Goal: Information Seeking & Learning: Find specific fact

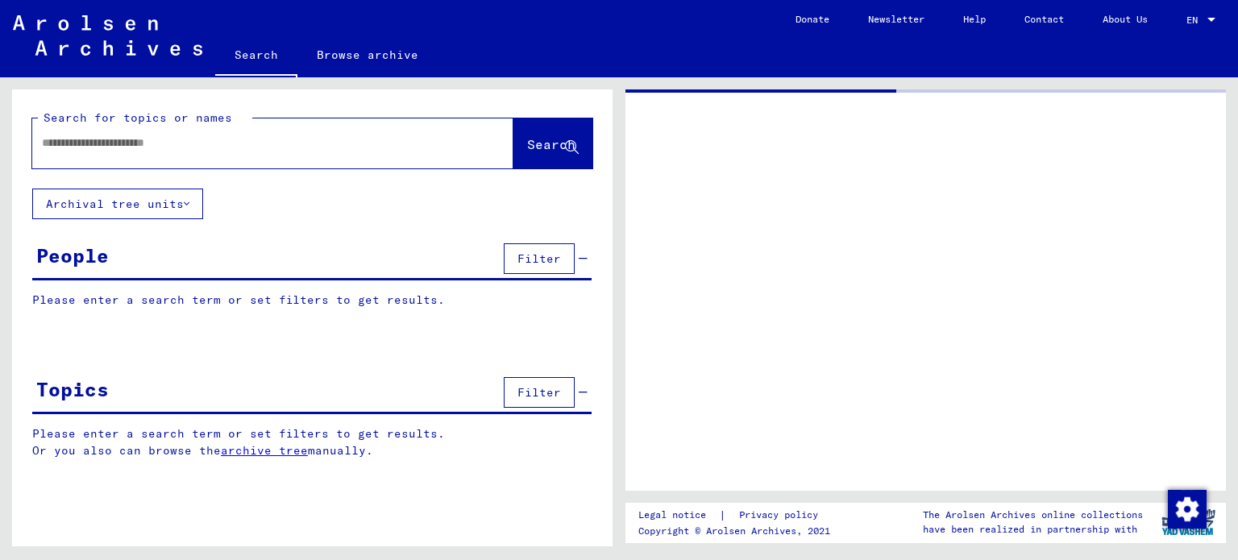
type input "********"
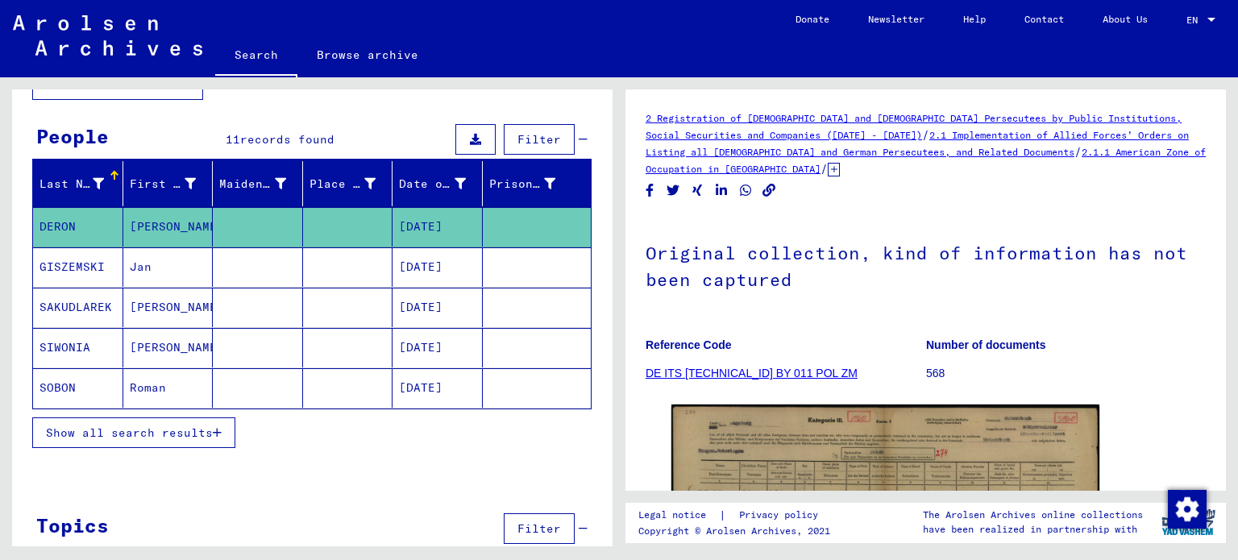
scroll to position [135, 0]
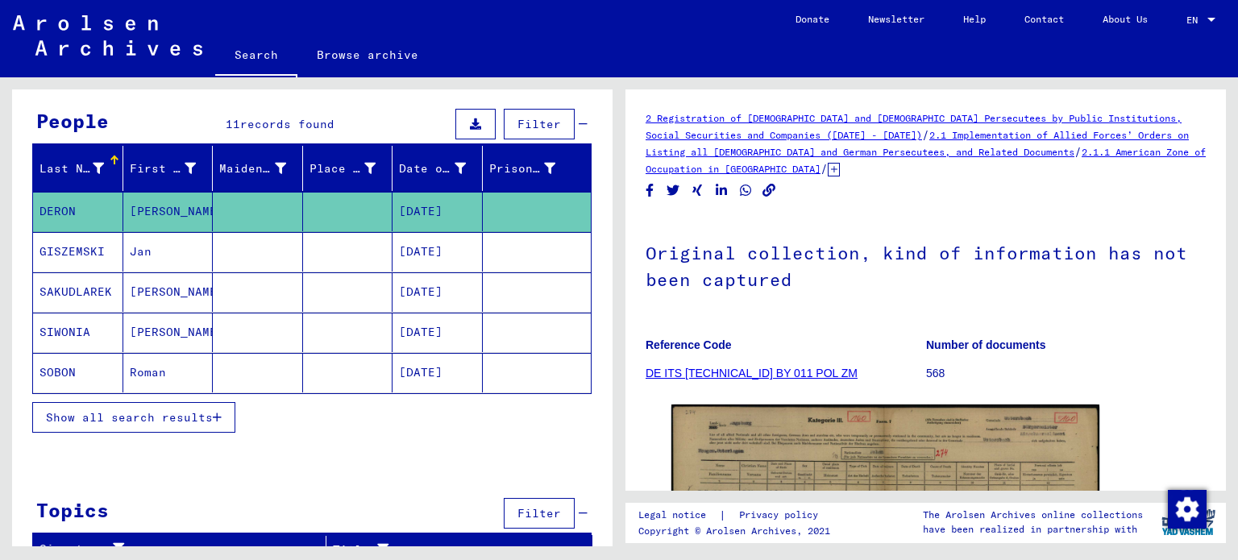
click at [204, 422] on button "Show all search results" at bounding box center [133, 417] width 203 height 31
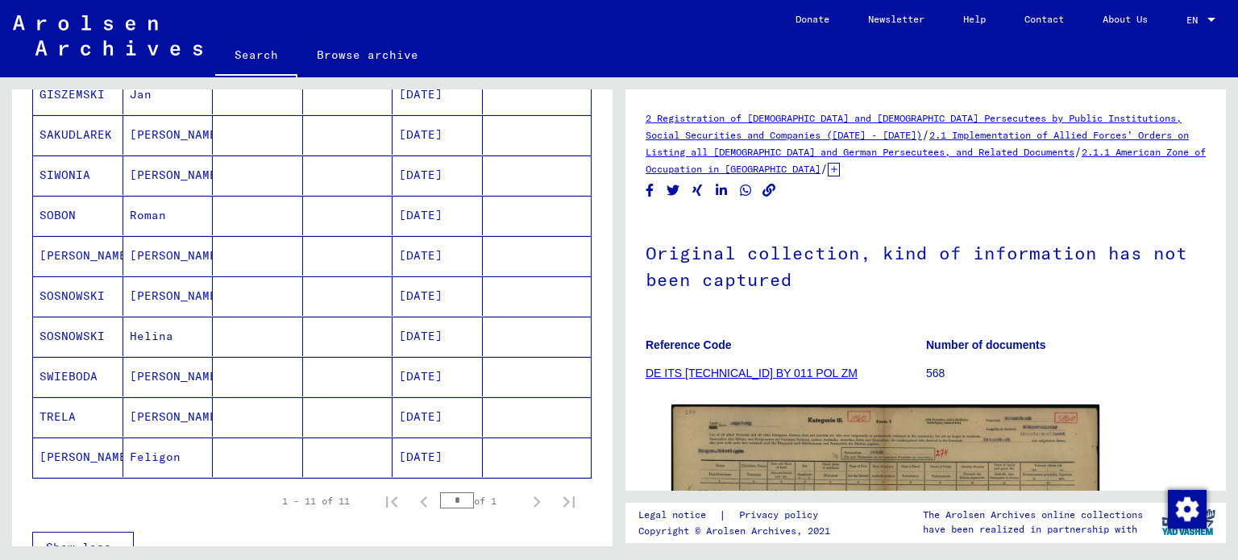
scroll to position [294, 0]
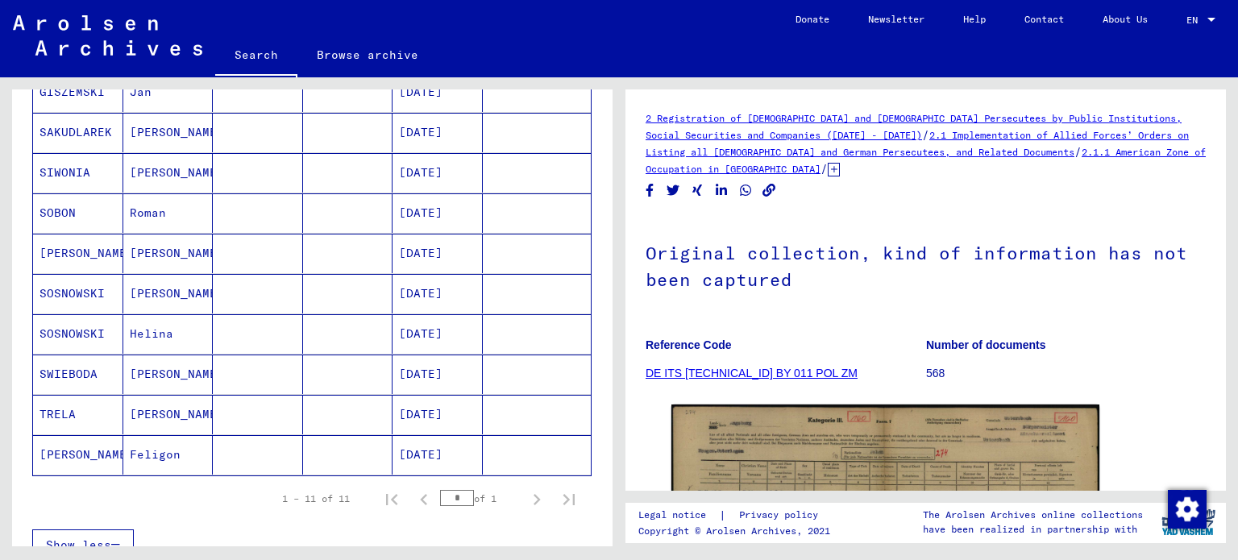
click at [263, 411] on mat-cell at bounding box center [258, 415] width 90 height 40
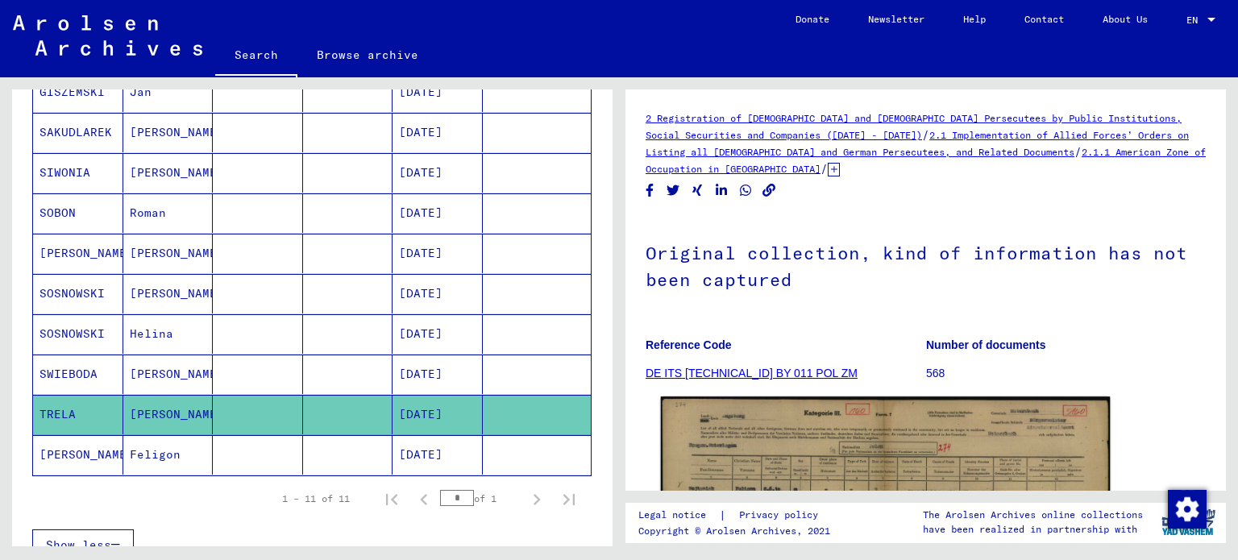
click at [812, 466] on img at bounding box center [886, 556] width 450 height 319
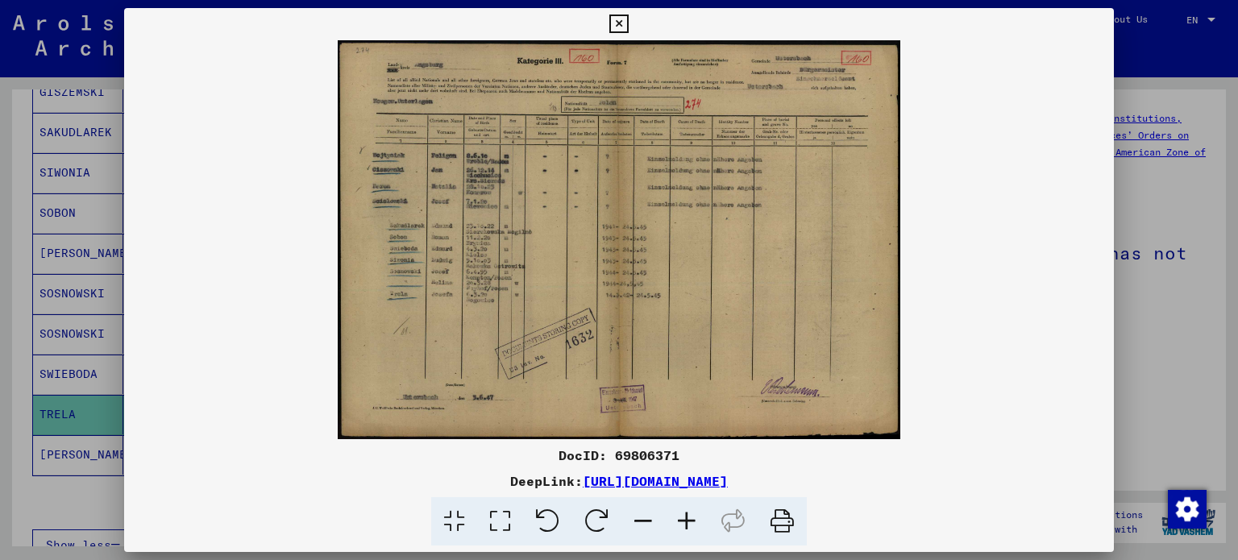
click at [687, 520] on icon at bounding box center [687, 521] width 44 height 49
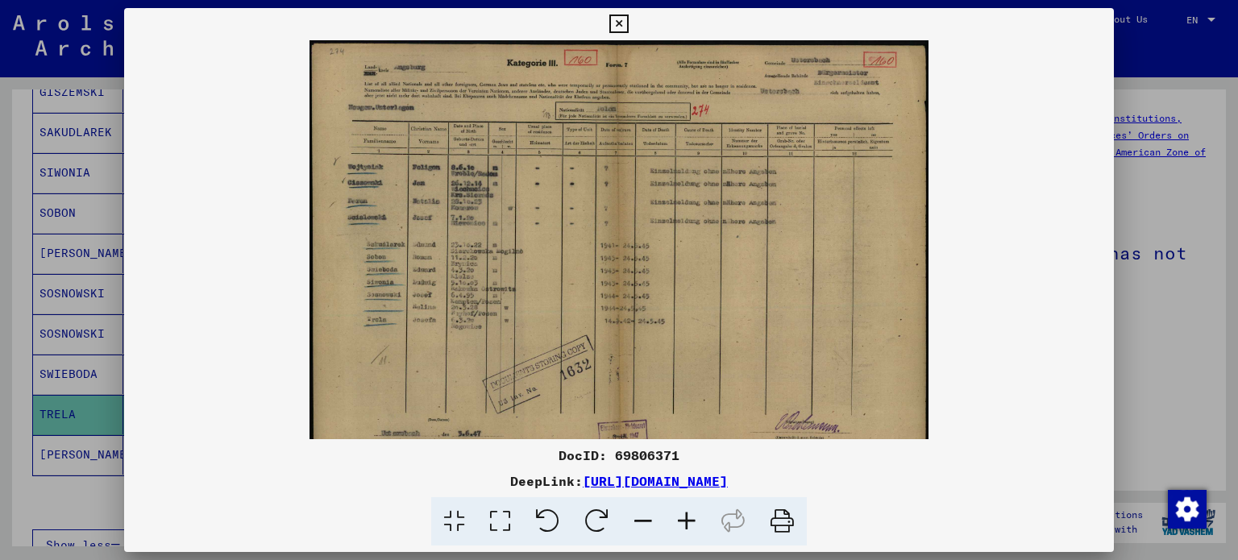
click at [687, 520] on icon at bounding box center [687, 521] width 44 height 49
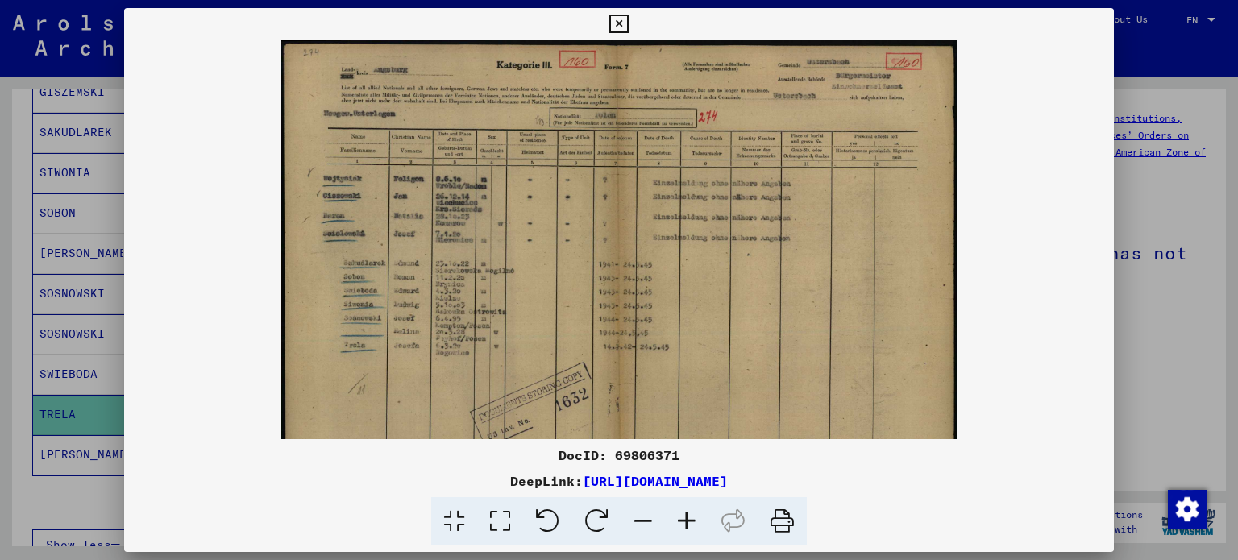
click at [687, 520] on icon at bounding box center [687, 521] width 44 height 49
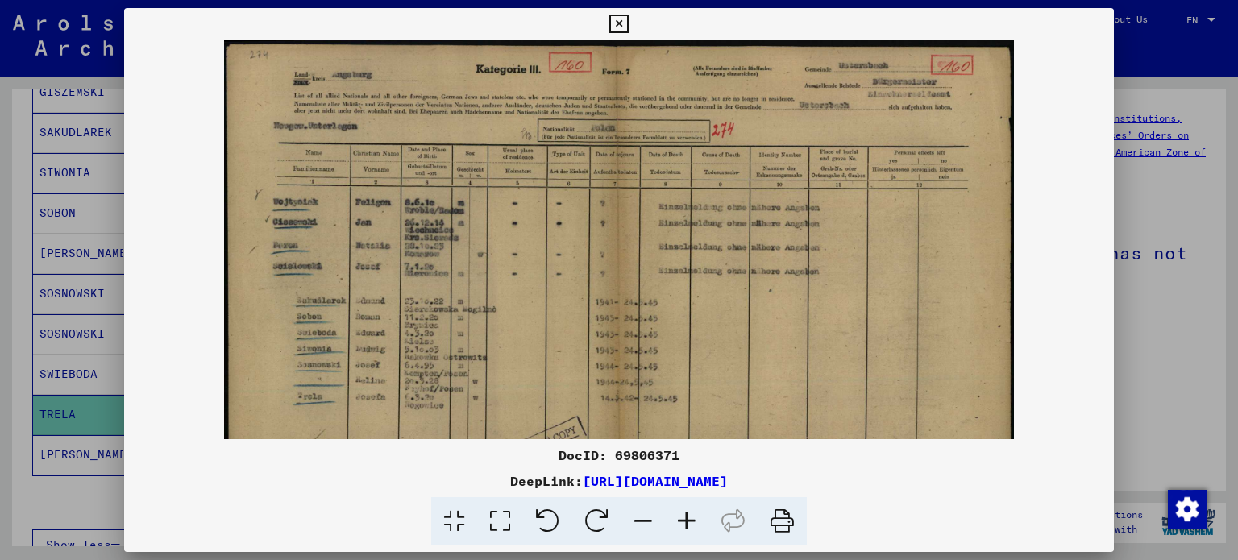
click at [687, 520] on icon at bounding box center [687, 521] width 44 height 49
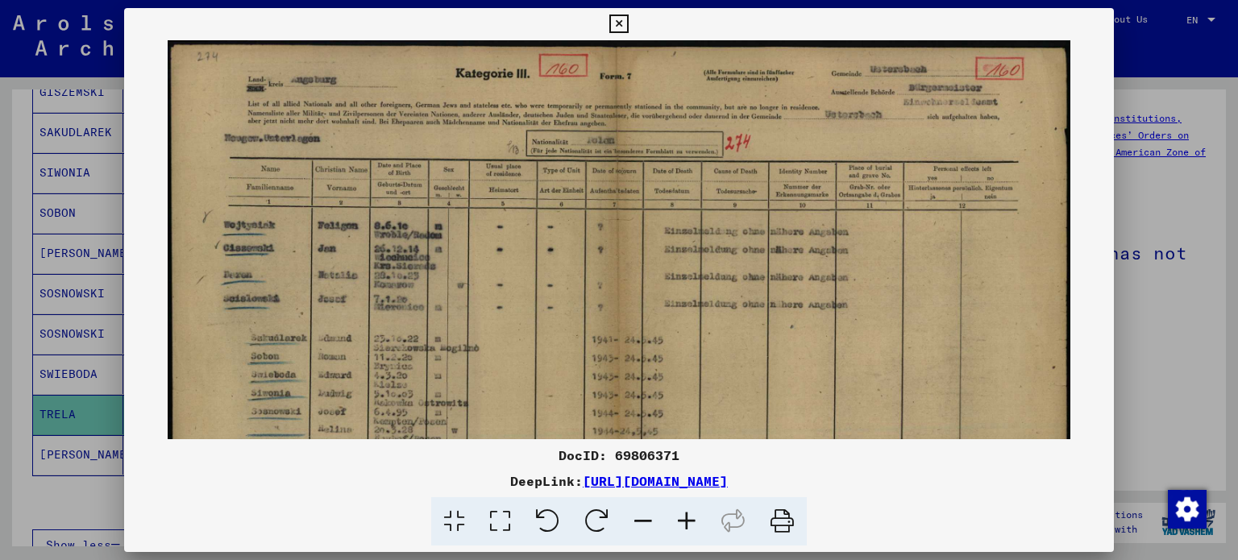
click at [687, 520] on icon at bounding box center [687, 521] width 44 height 49
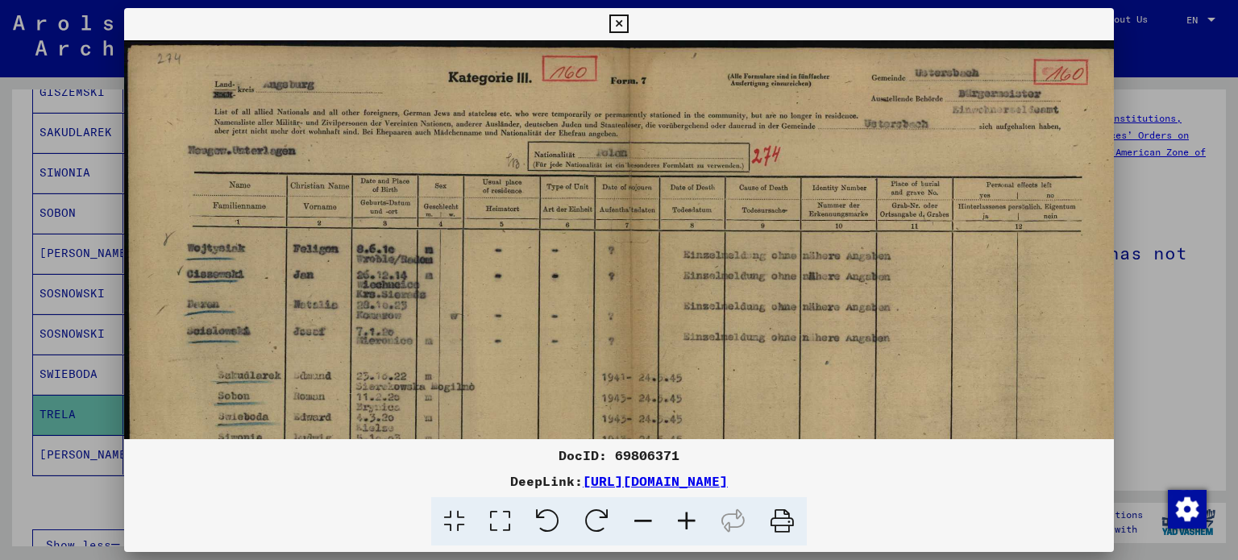
click at [687, 520] on icon at bounding box center [687, 521] width 44 height 49
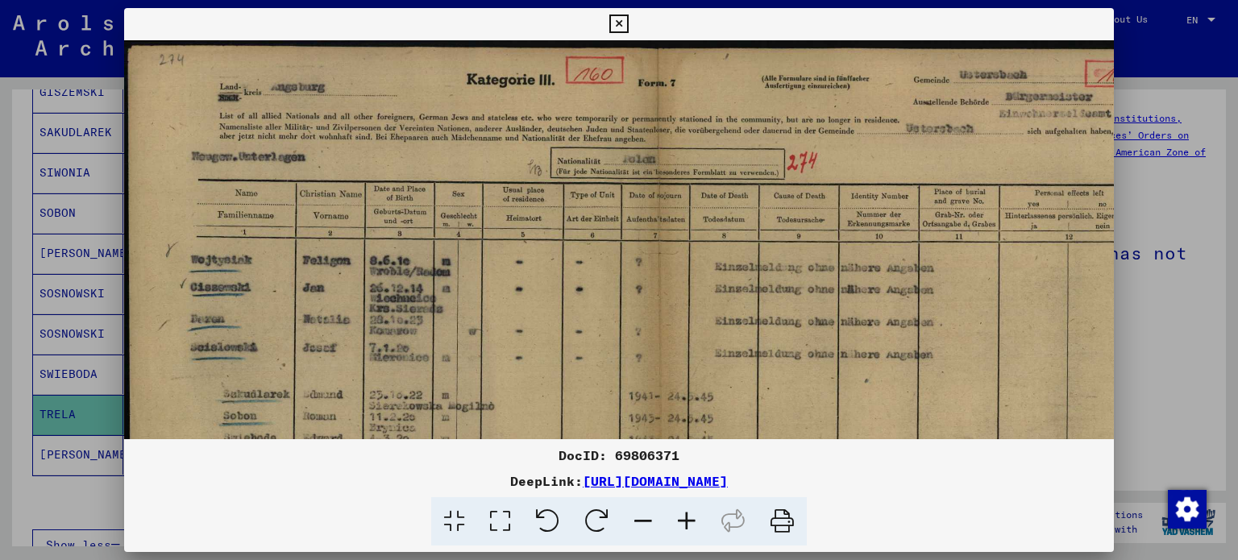
click at [687, 520] on icon at bounding box center [687, 521] width 44 height 49
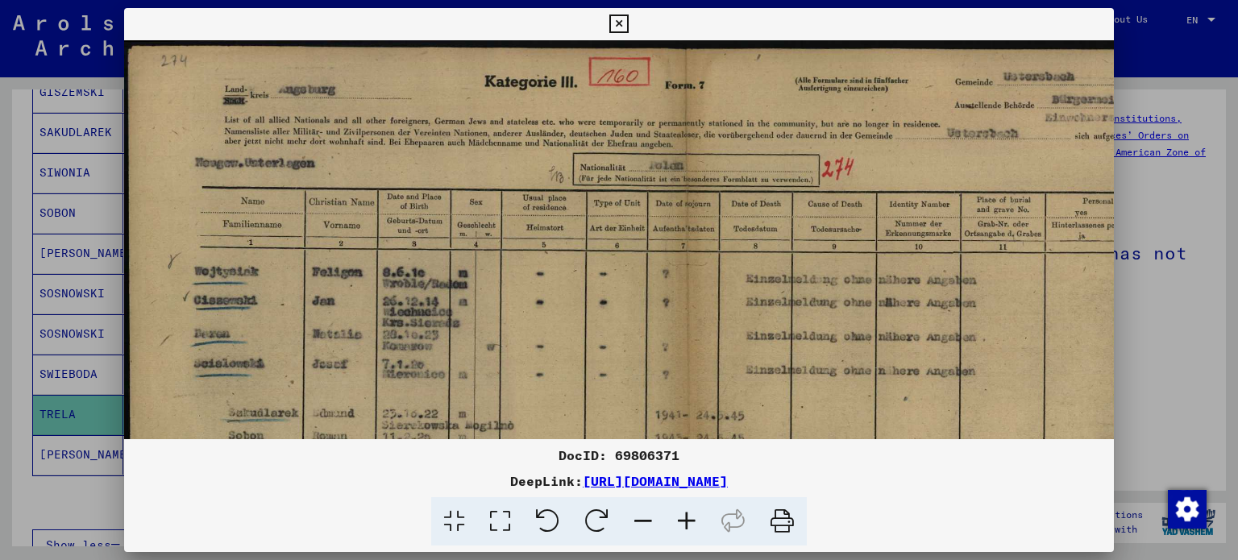
click at [687, 520] on icon at bounding box center [687, 521] width 44 height 49
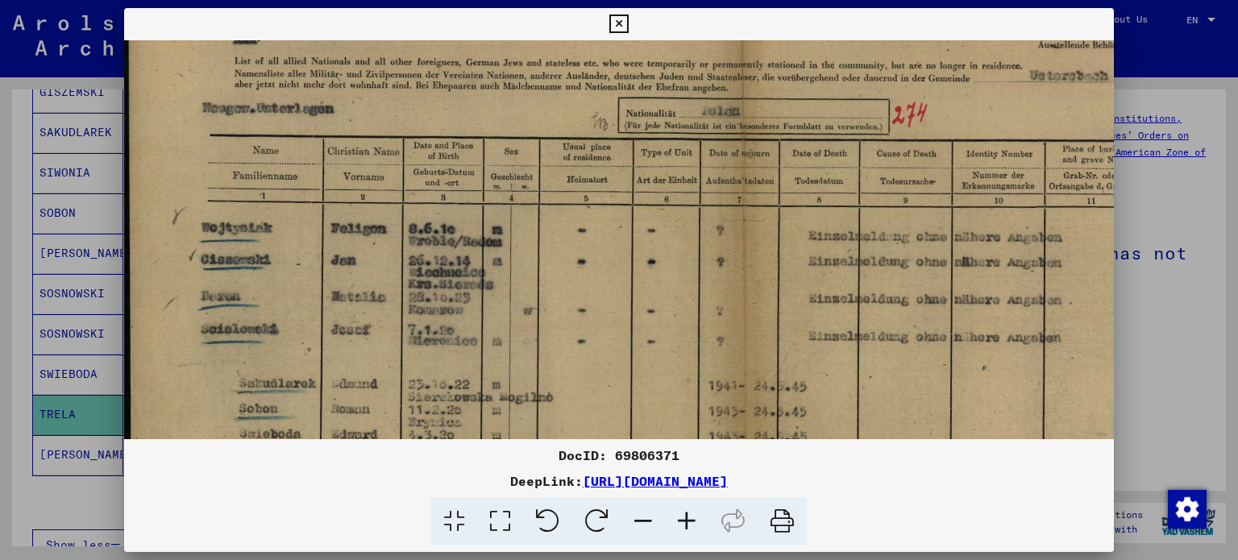
drag, startPoint x: 543, startPoint y: 334, endPoint x: 551, endPoint y: 215, distance: 118.8
click at [551, 217] on img at bounding box center [746, 414] width 1244 height 883
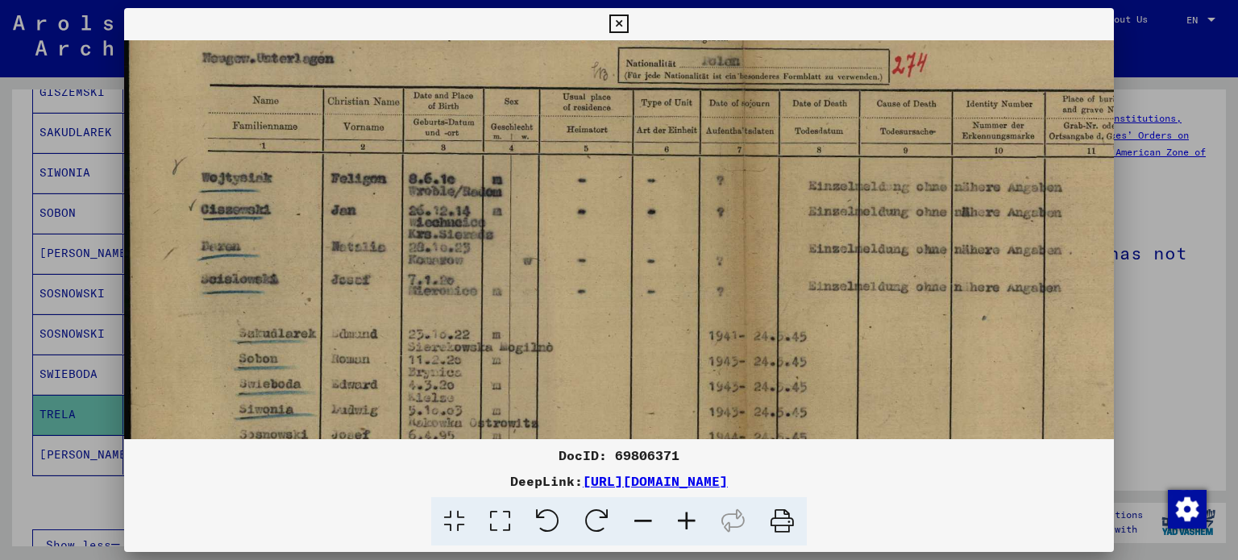
scroll to position [140, 0]
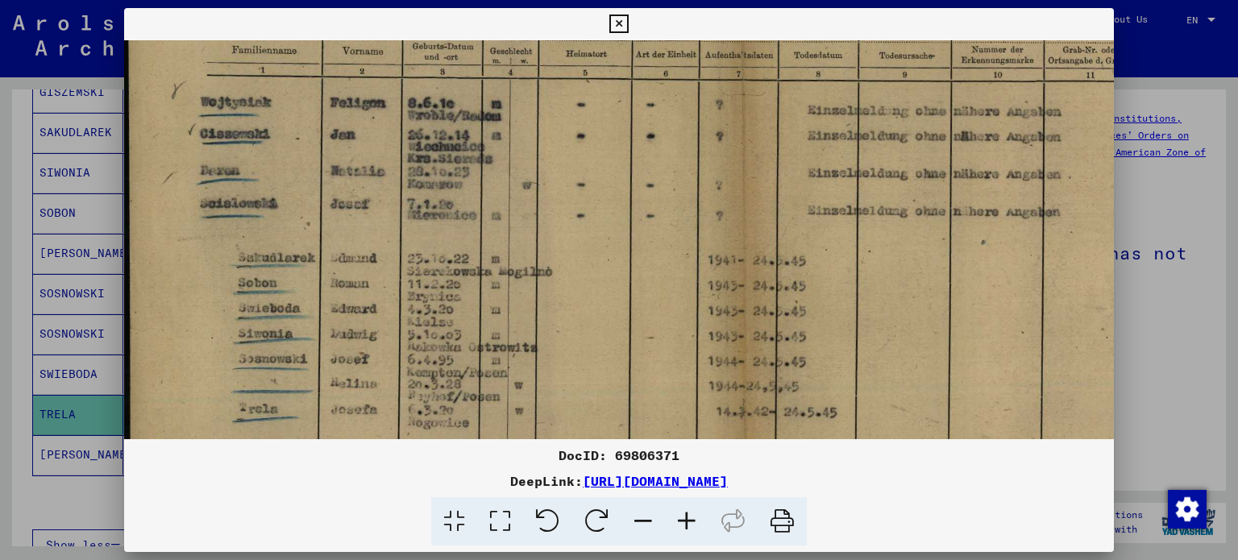
drag, startPoint x: 531, startPoint y: 318, endPoint x: 528, endPoint y: 231, distance: 87.1
click at [530, 241] on img at bounding box center [745, 289] width 1244 height 883
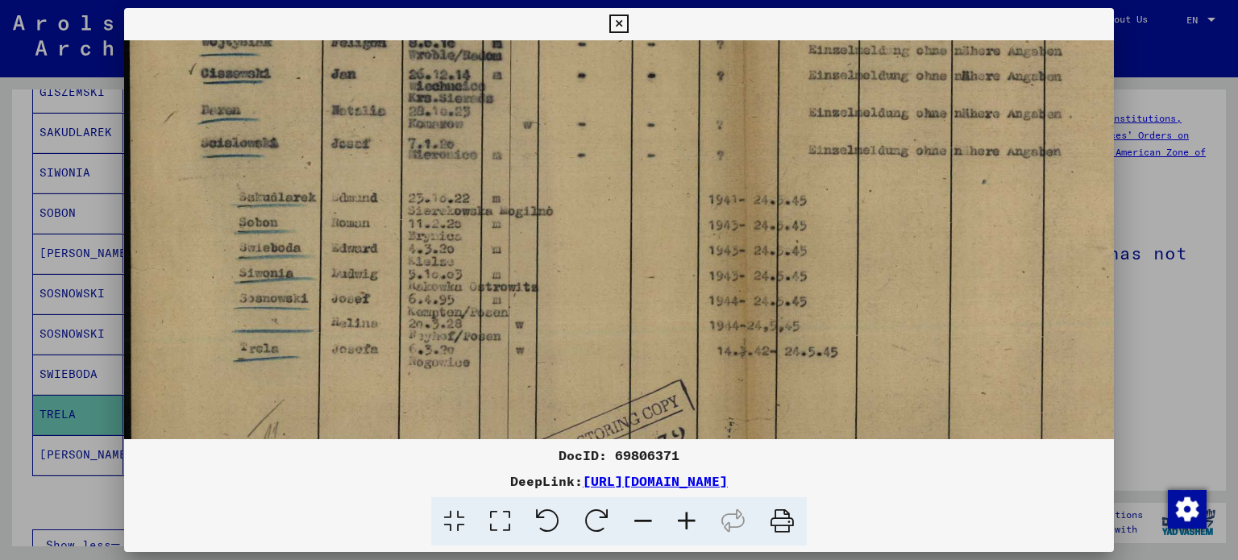
drag, startPoint x: 520, startPoint y: 305, endPoint x: 539, endPoint y: 207, distance: 99.5
click at [539, 211] on img at bounding box center [746, 228] width 1244 height 883
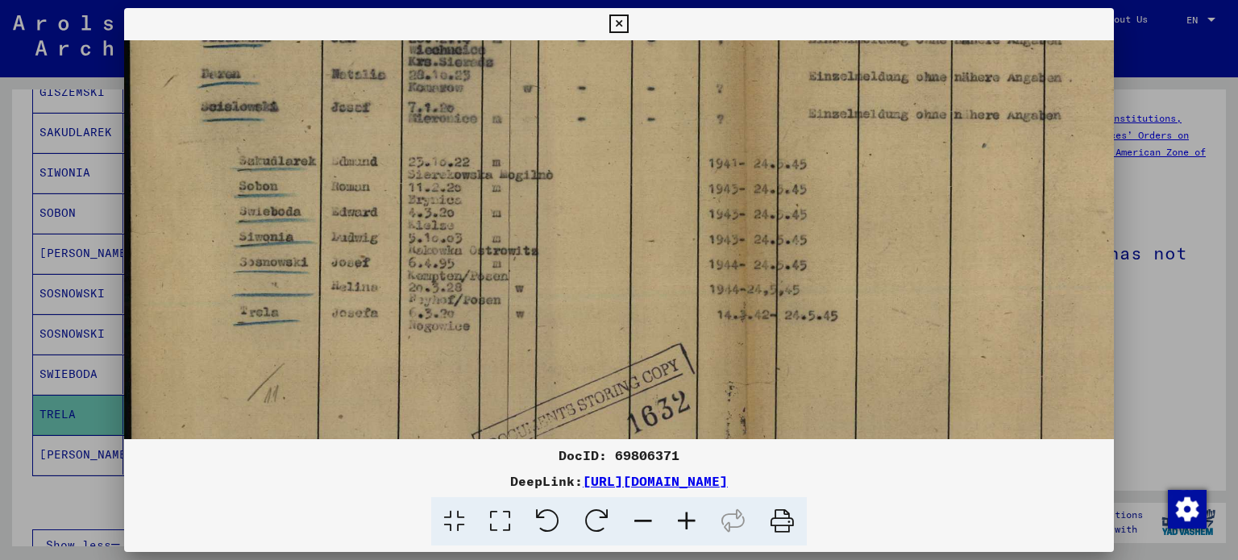
click at [1195, 289] on div at bounding box center [619, 280] width 1238 height 560
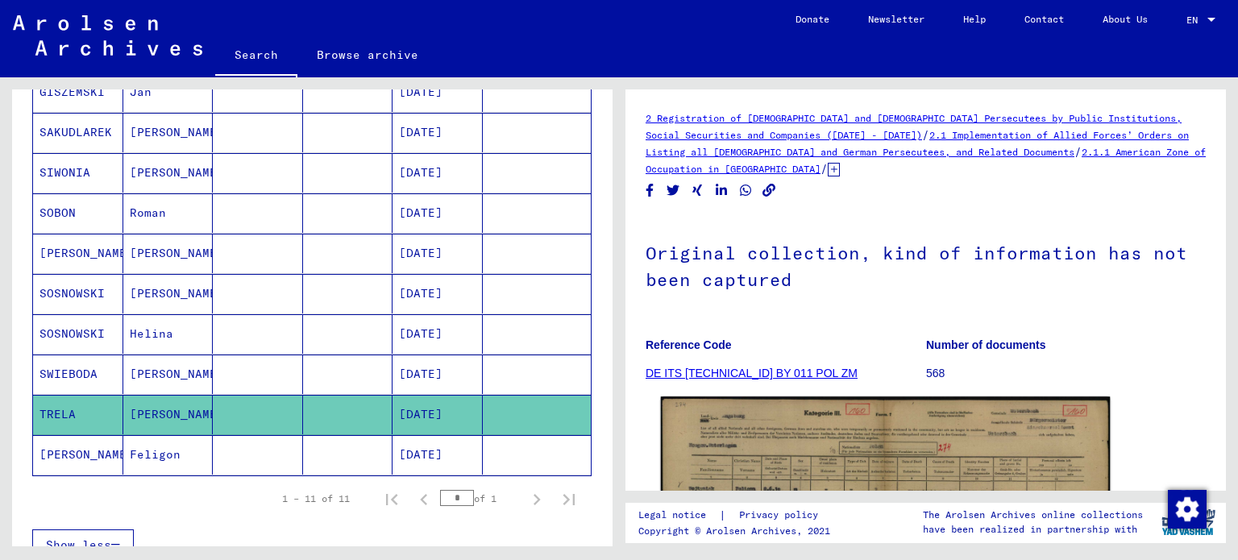
click at [867, 419] on img at bounding box center [886, 556] width 450 height 319
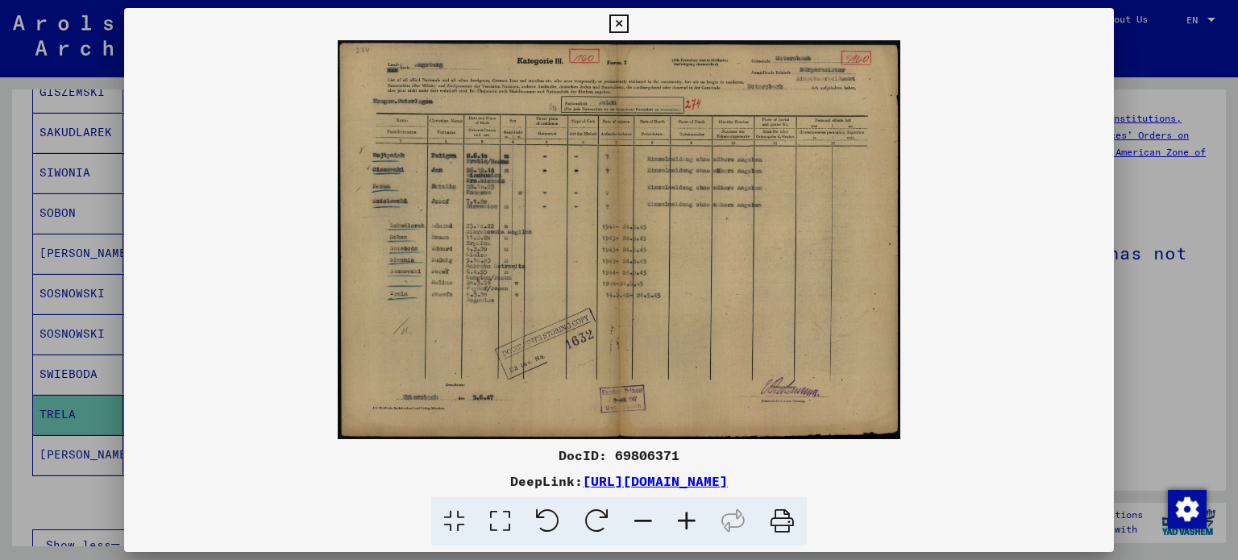
click at [688, 522] on icon at bounding box center [687, 521] width 44 height 49
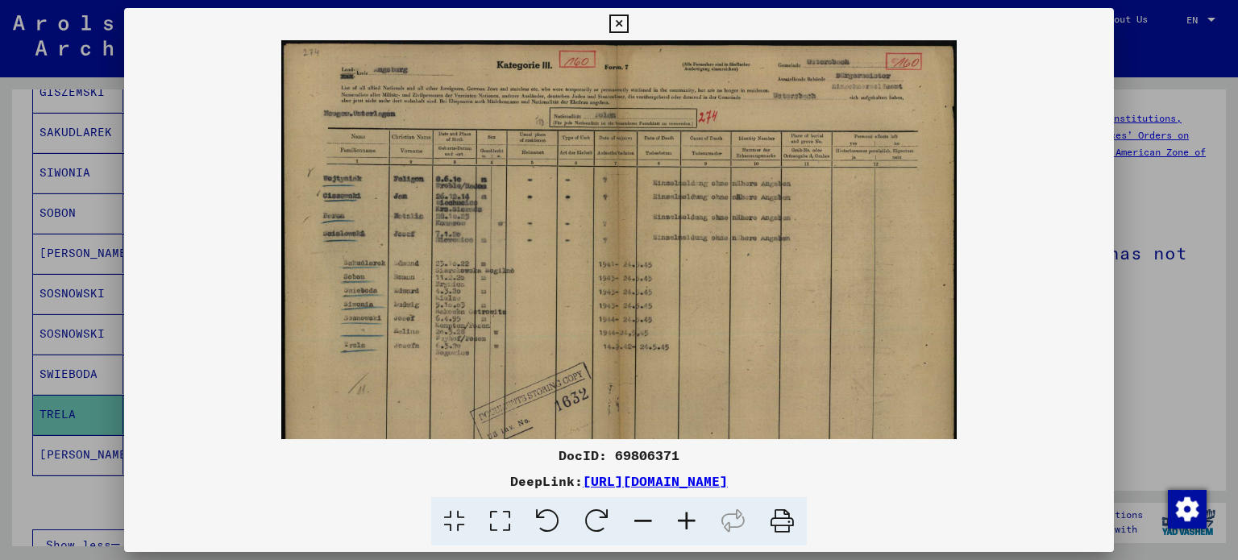
click at [688, 522] on icon at bounding box center [687, 521] width 44 height 49
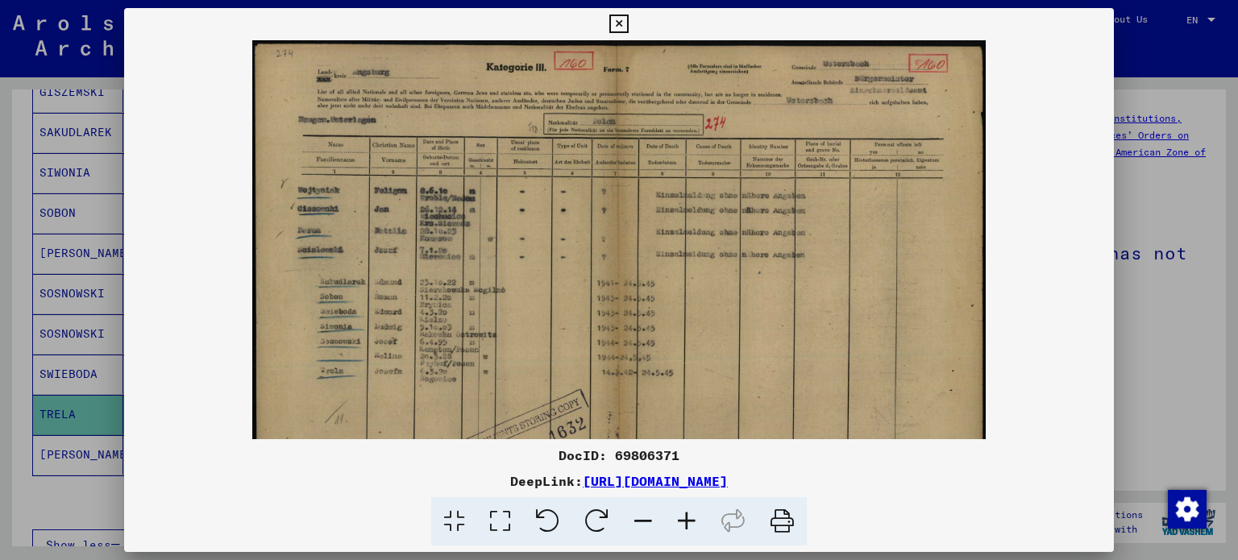
click at [688, 522] on icon at bounding box center [687, 521] width 44 height 49
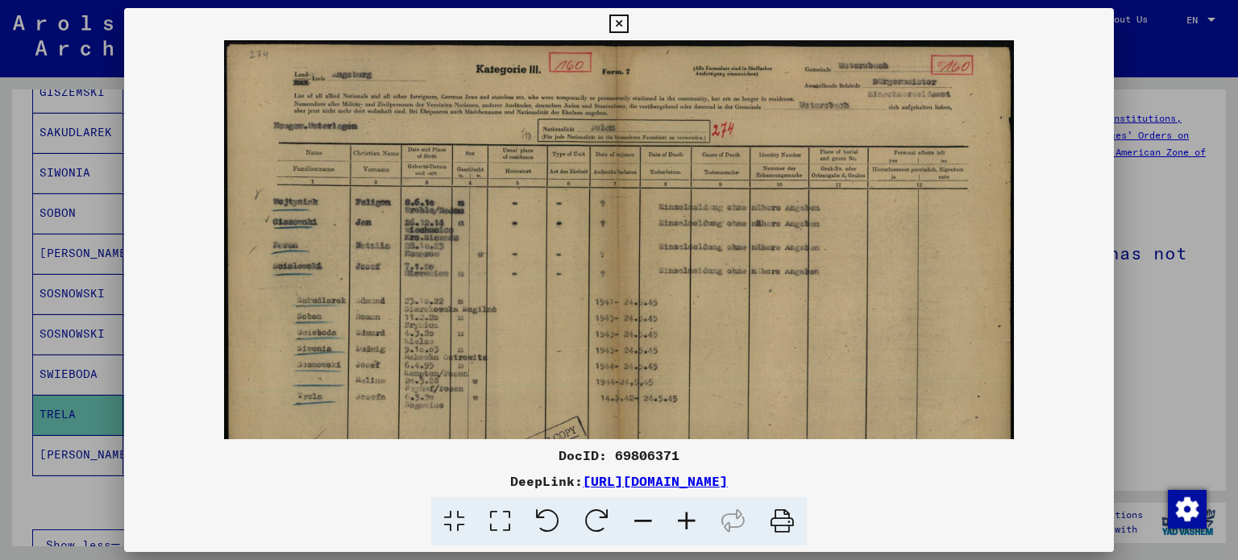
click at [688, 522] on icon at bounding box center [687, 521] width 44 height 49
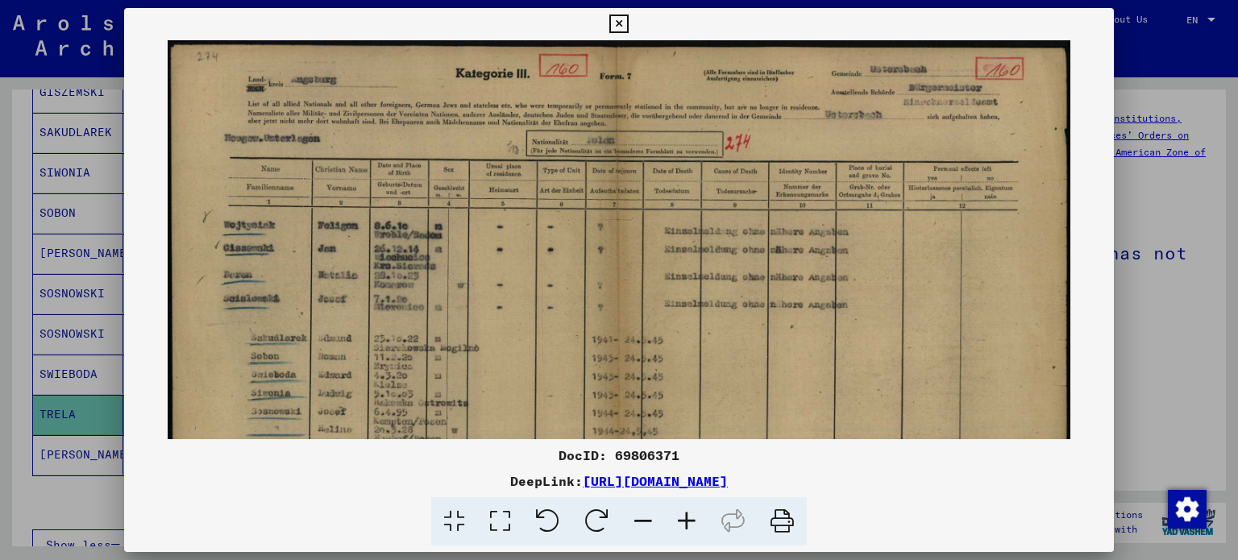
click at [688, 522] on icon at bounding box center [687, 521] width 44 height 49
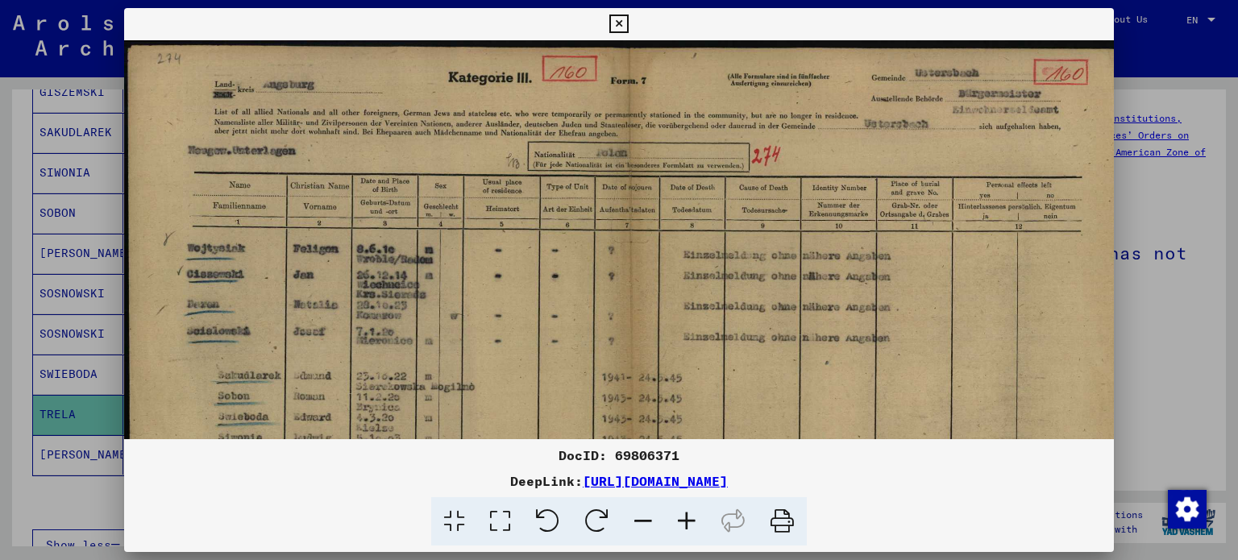
click at [688, 522] on icon at bounding box center [687, 521] width 44 height 49
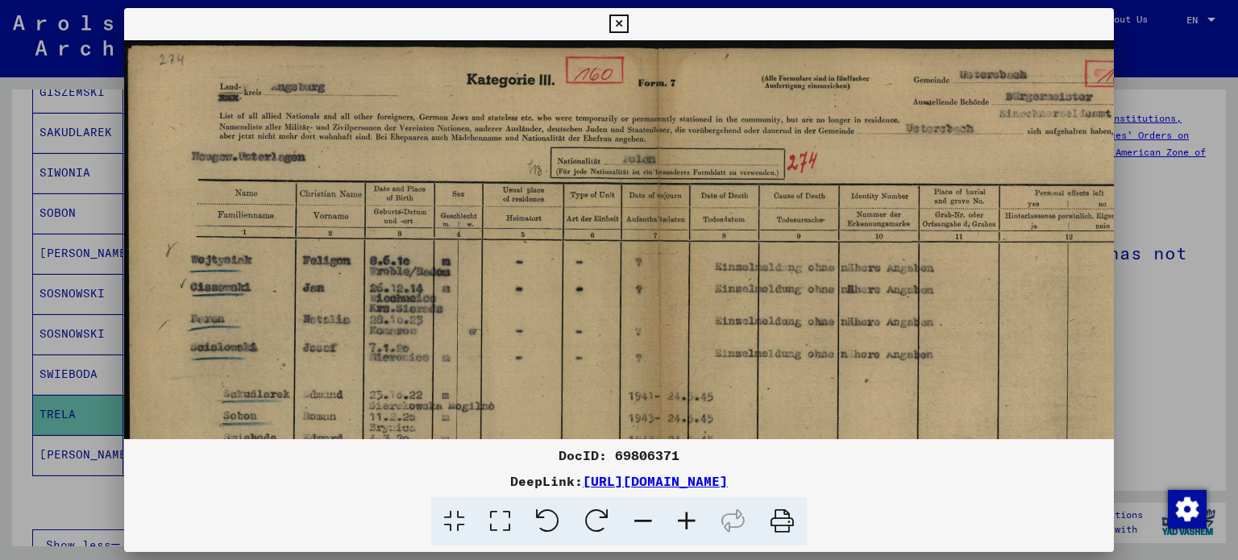
click at [688, 522] on icon at bounding box center [687, 521] width 44 height 49
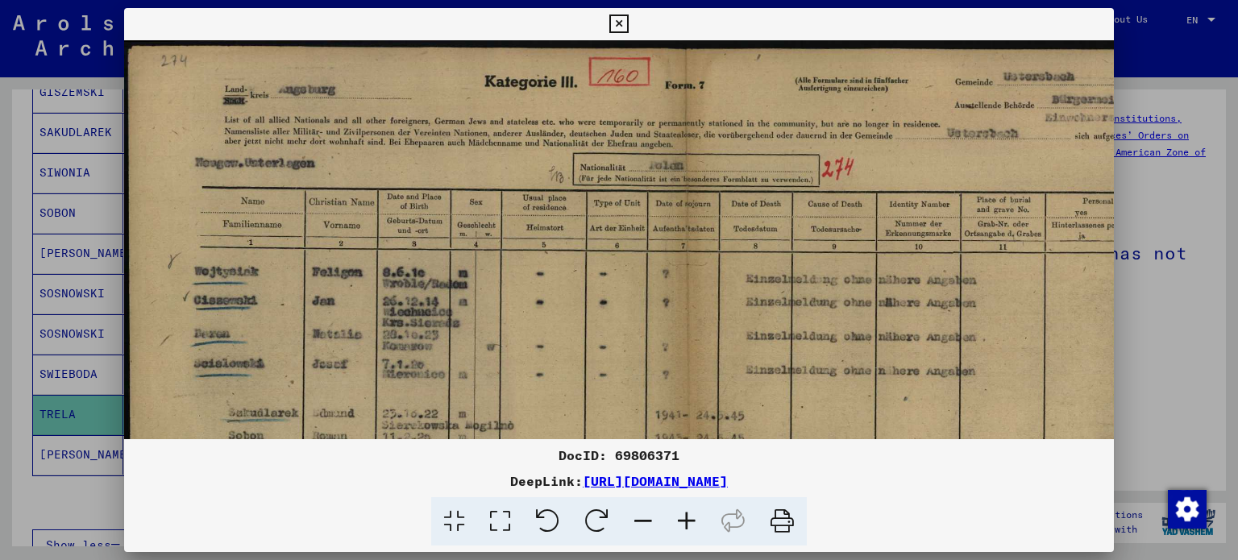
click at [688, 522] on icon at bounding box center [687, 521] width 44 height 49
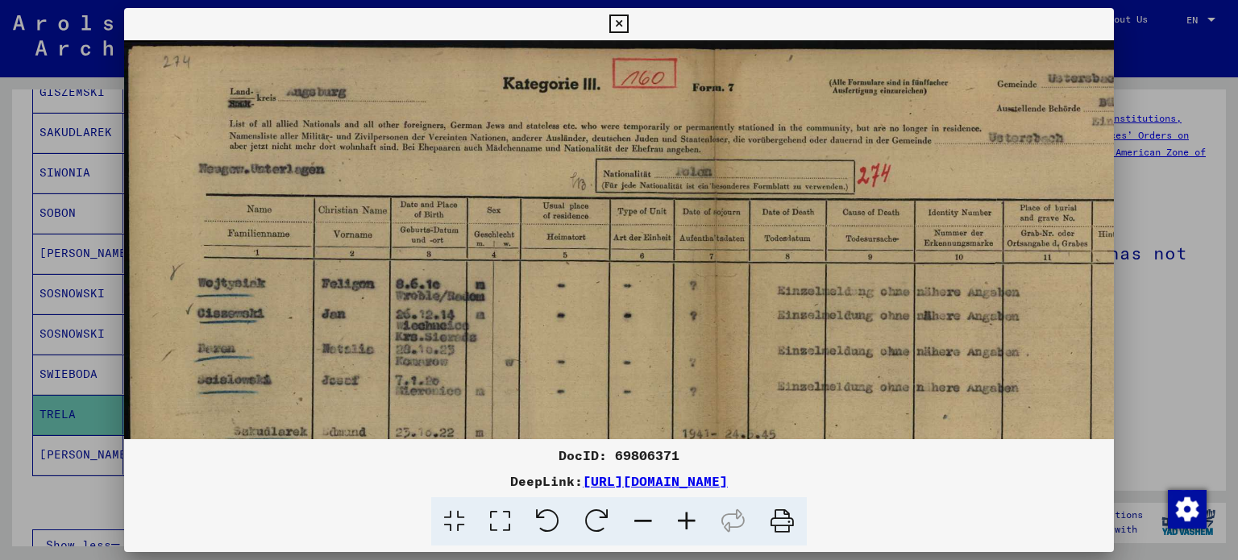
click at [688, 522] on icon at bounding box center [687, 521] width 44 height 49
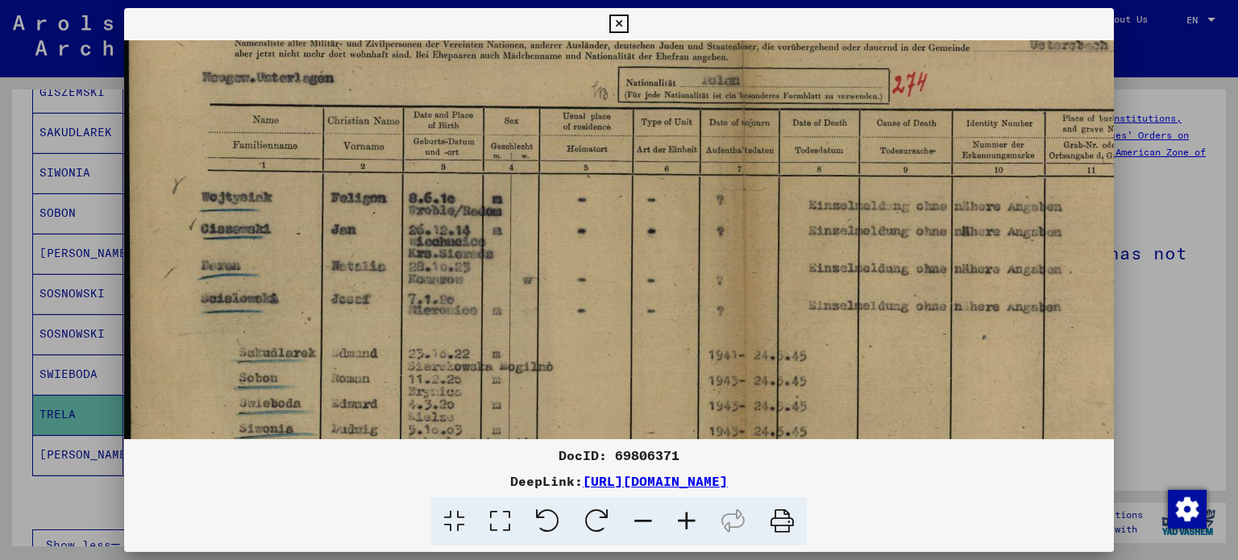
drag, startPoint x: 556, startPoint y: 282, endPoint x: 557, endPoint y: 179, distance: 103.2
click at [557, 179] on img at bounding box center [746, 384] width 1244 height 883
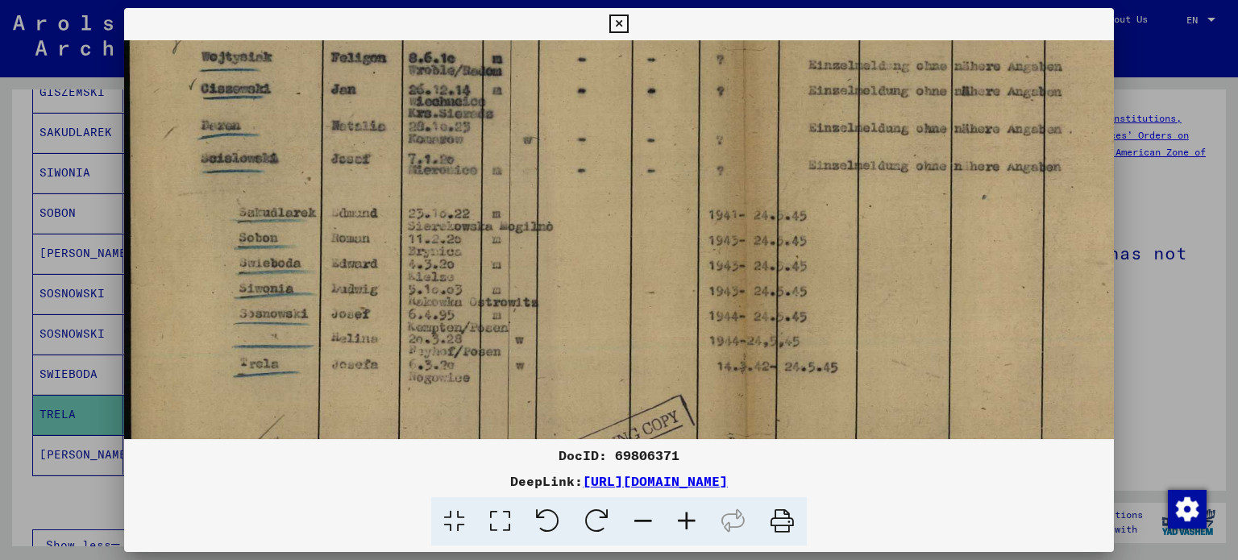
drag, startPoint x: 547, startPoint y: 300, endPoint x: 556, endPoint y: 147, distance: 153.4
click at [556, 148] on img at bounding box center [746, 243] width 1244 height 883
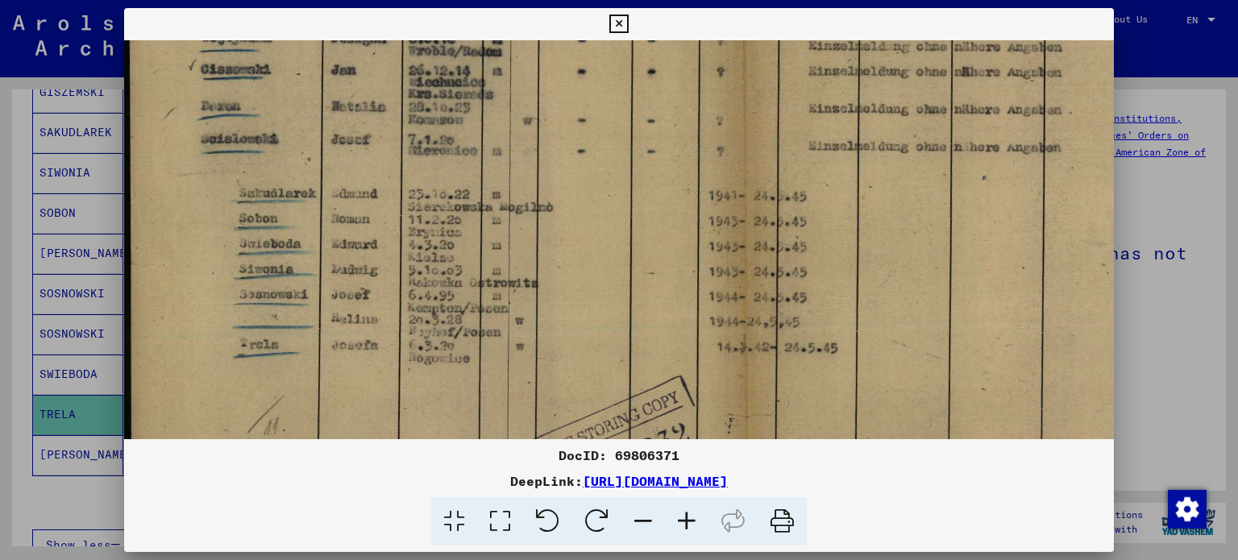
click at [1170, 305] on div at bounding box center [619, 280] width 1238 height 560
